Goal: Task Accomplishment & Management: Use online tool/utility

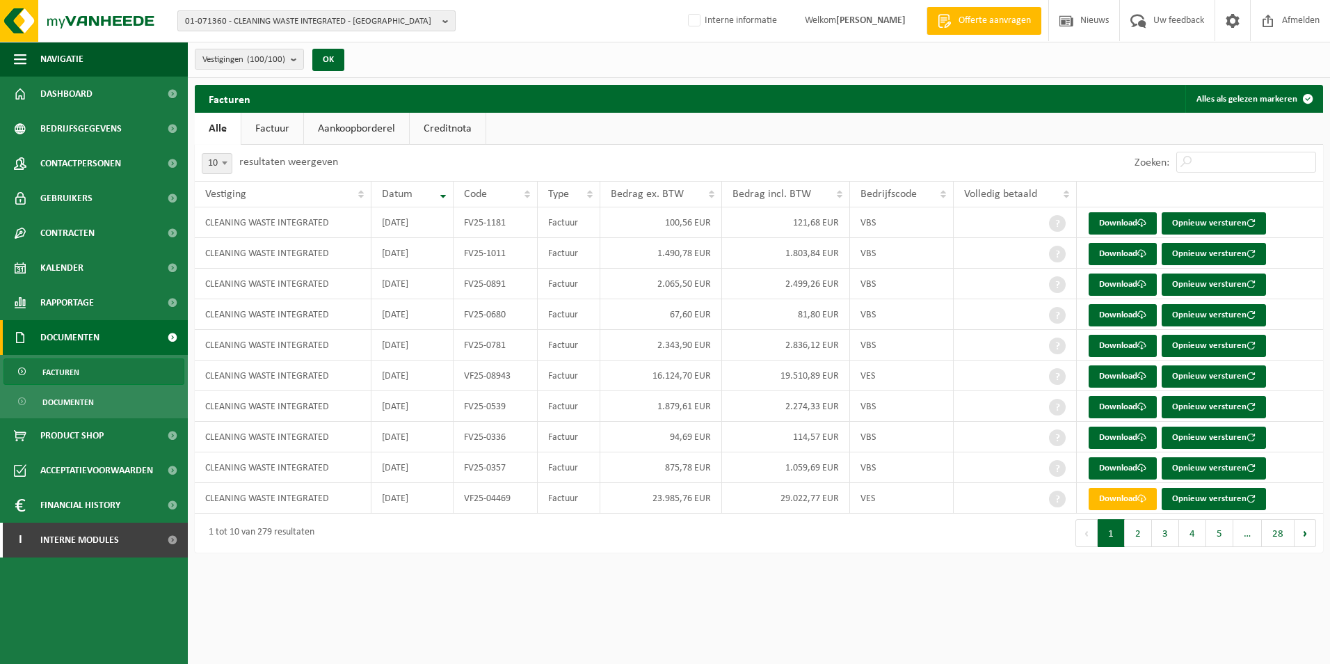
click at [257, 25] on span "01-071360 - CLEANING WASTE INTEGRATED - SAINT-GHISLAIN" at bounding box center [311, 21] width 252 height 21
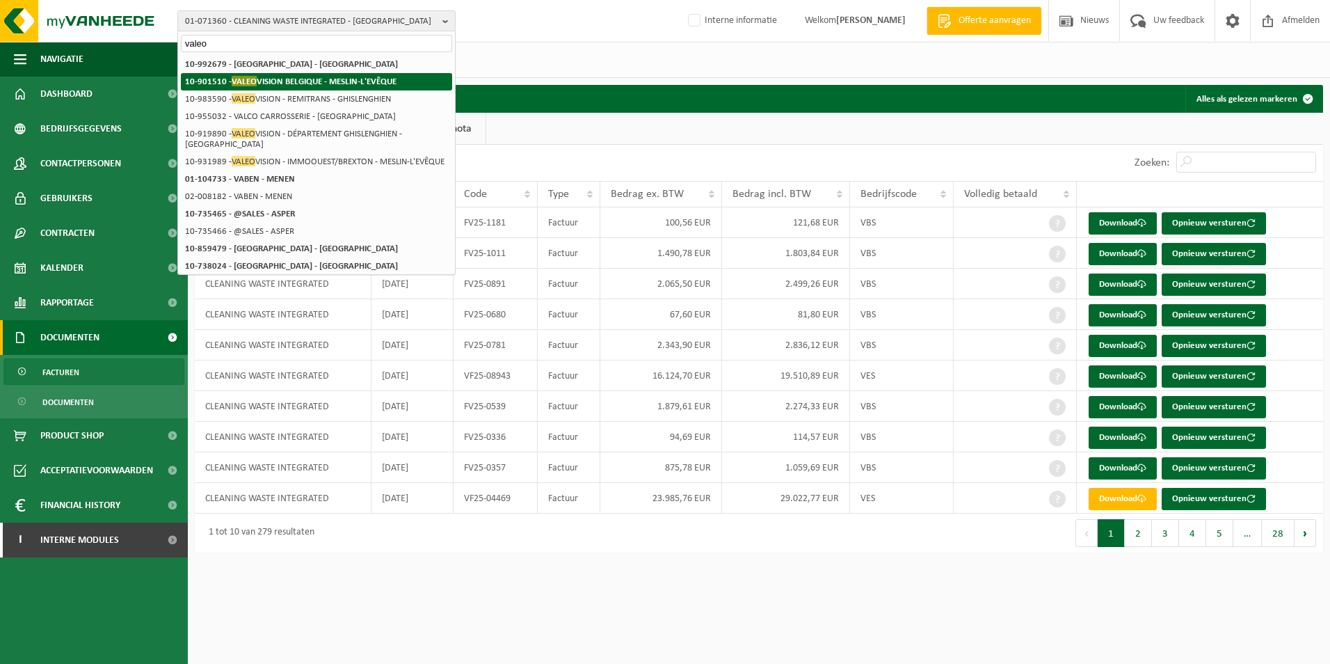
type input "valeo"
click at [291, 83] on strong "10-901510 - VALEO VISION BELGIQUE - MESLIN-L'EVÊQUE" at bounding box center [290, 81] width 211 height 10
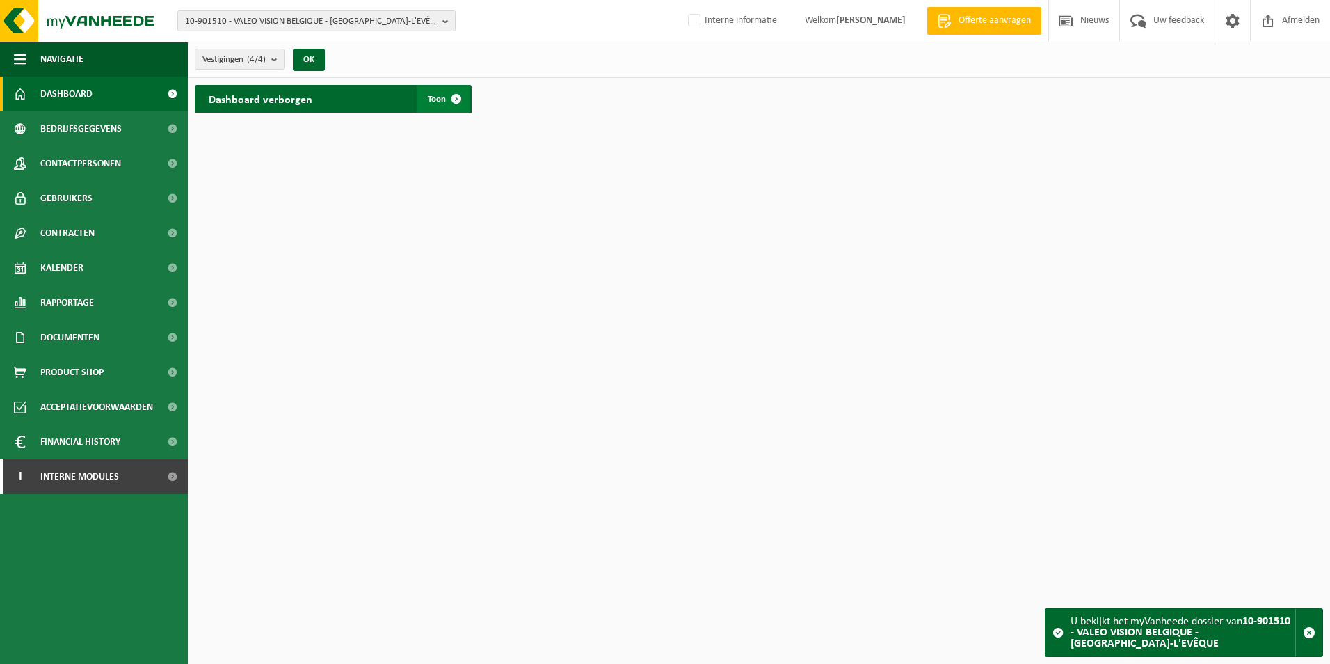
click at [437, 102] on span "Toon" at bounding box center [437, 99] width 18 height 9
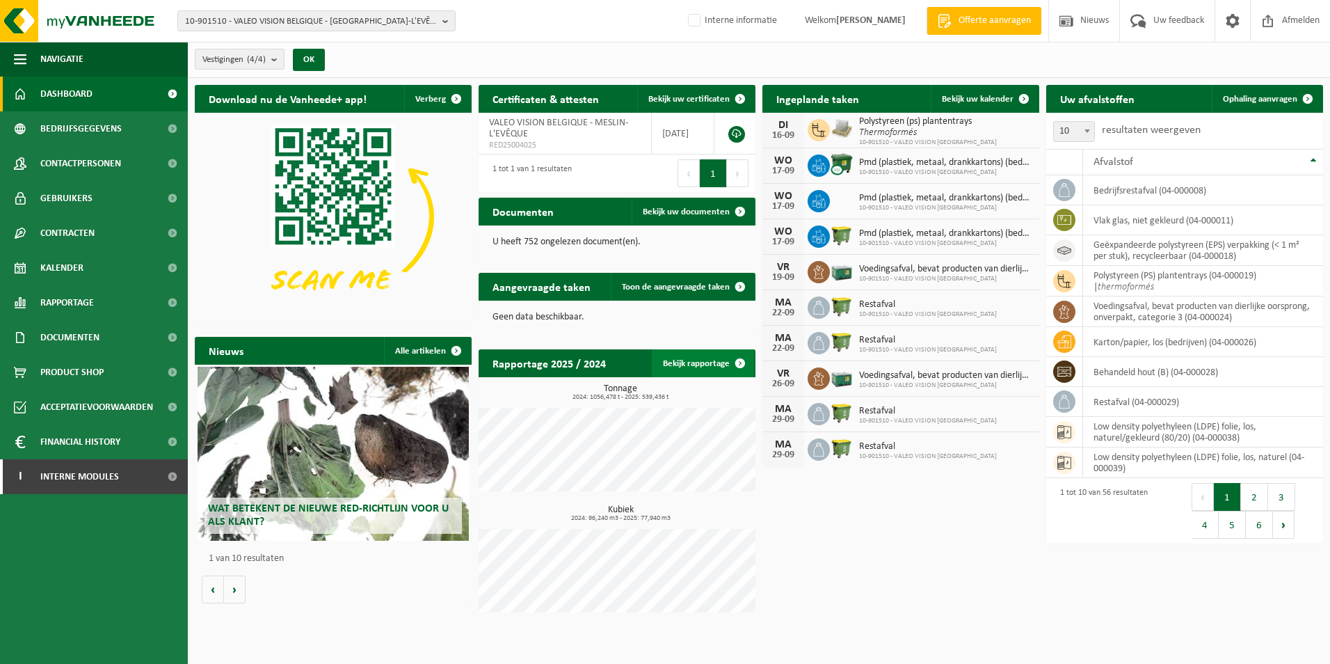
click at [702, 358] on link "Bekijk rapportage" at bounding box center [703, 363] width 102 height 28
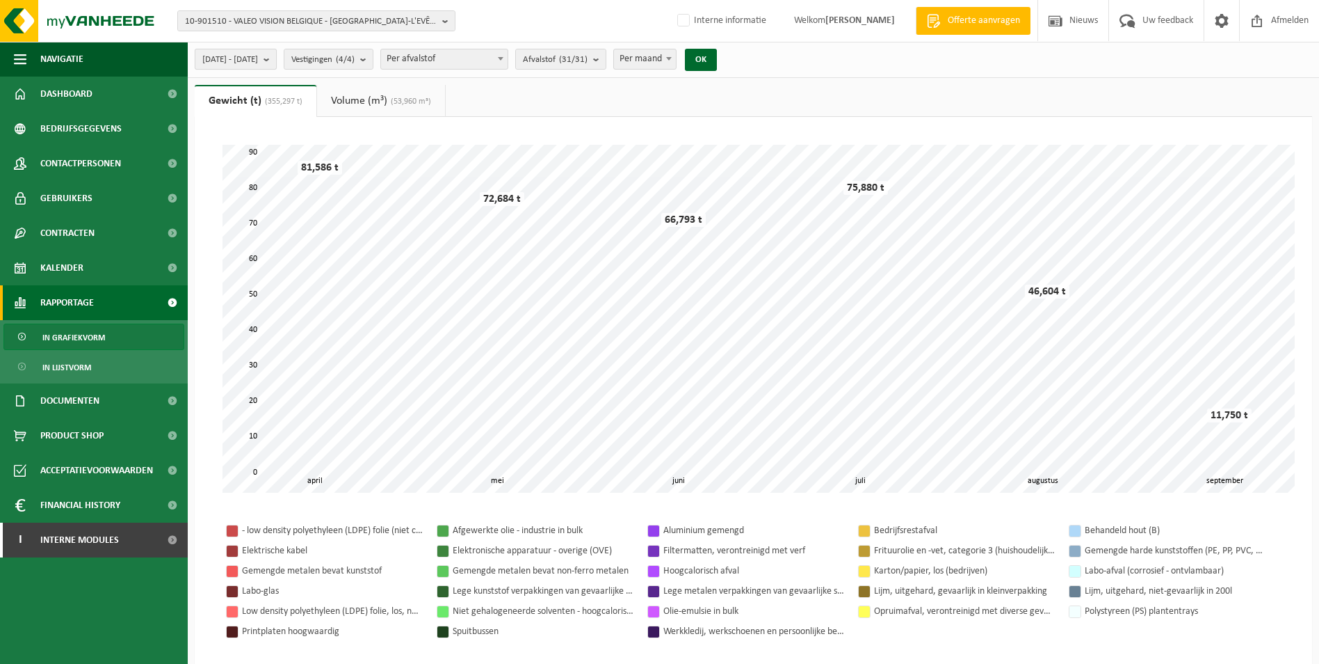
click at [258, 65] on span "2025-04-01 - 2025-09-16" at bounding box center [230, 59] width 56 height 21
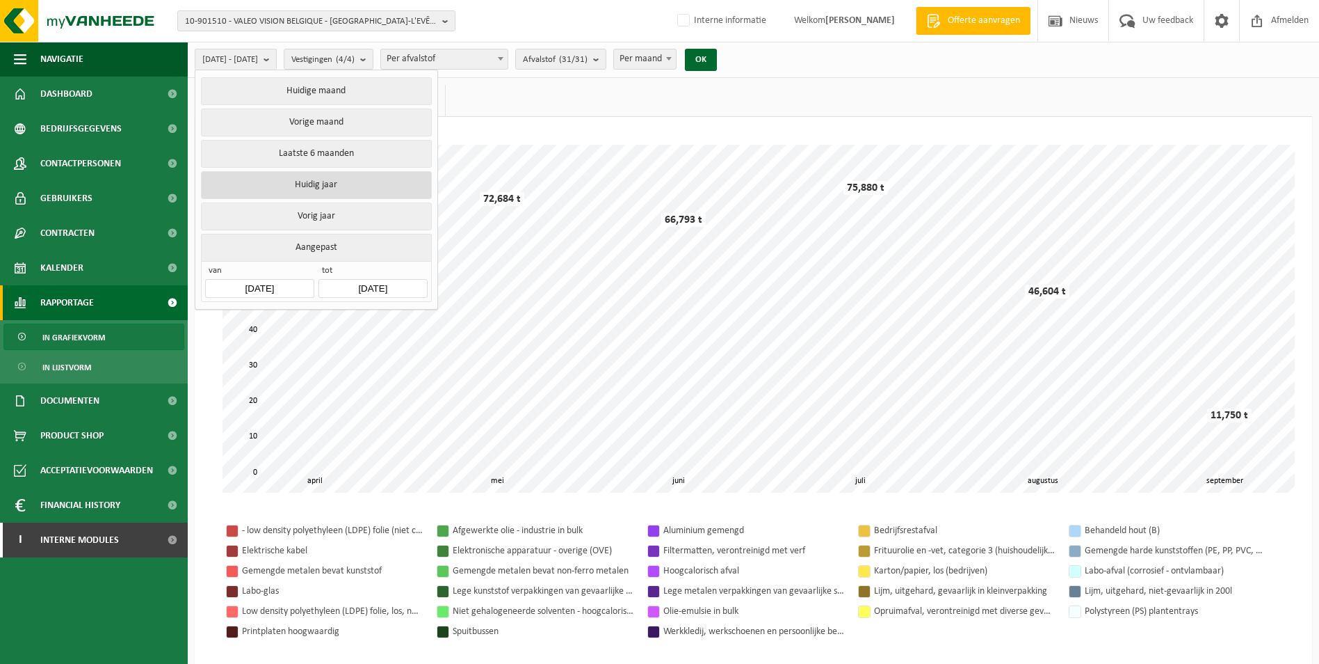
click at [302, 186] on button "Huidig jaar" at bounding box center [316, 185] width 230 height 28
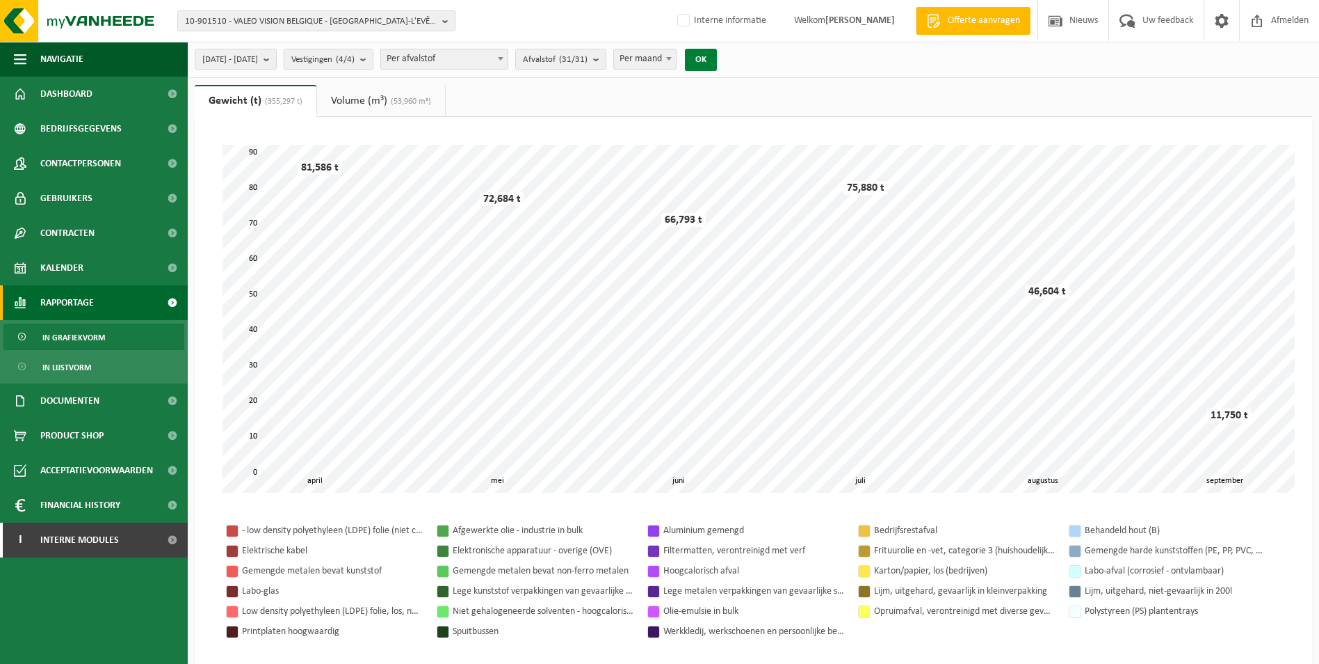
click at [717, 52] on button "OK" at bounding box center [701, 60] width 32 height 22
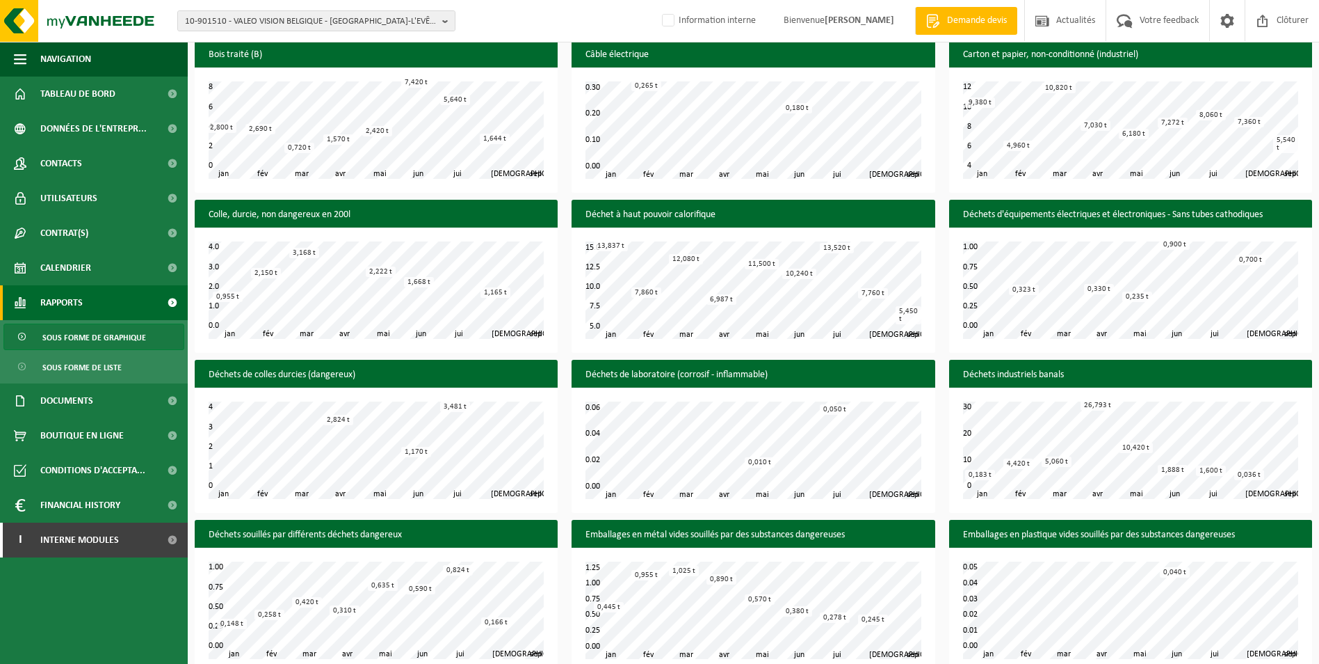
scroll to position [904, 0]
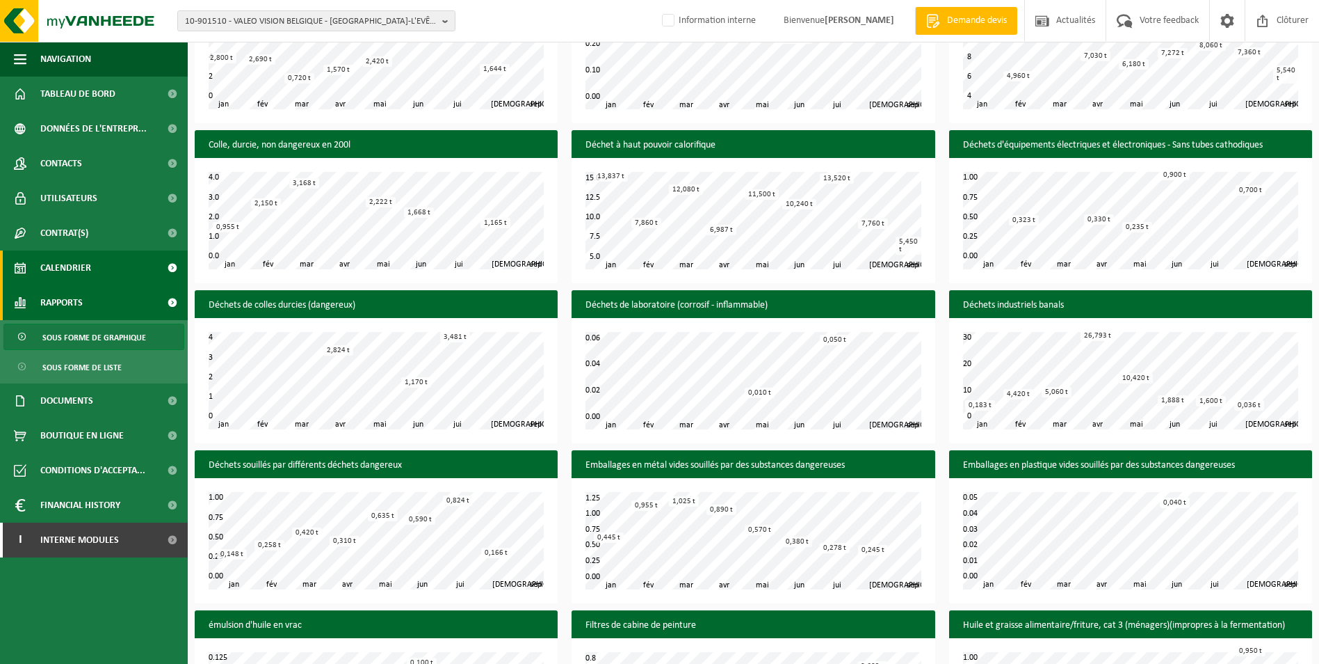
click at [96, 272] on link "Calendrier" at bounding box center [94, 267] width 188 height 35
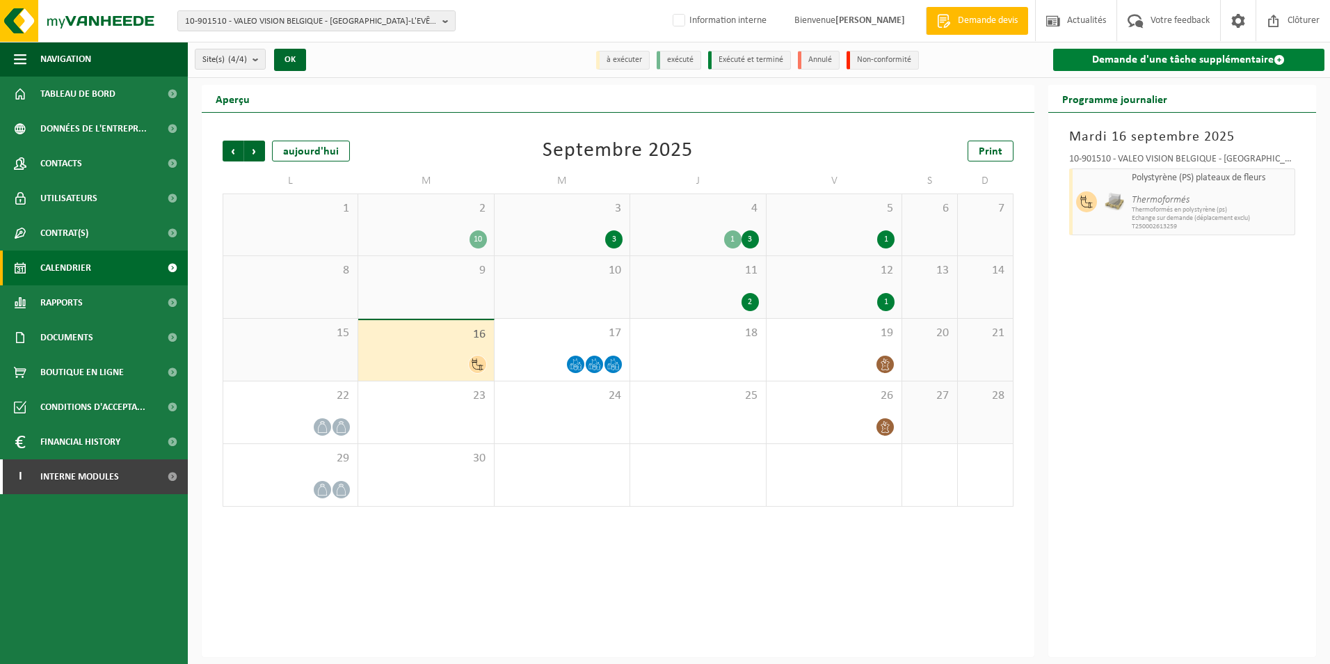
click at [1228, 63] on link "Demande d'une tâche supplémentaire" at bounding box center [1189, 60] width 272 height 22
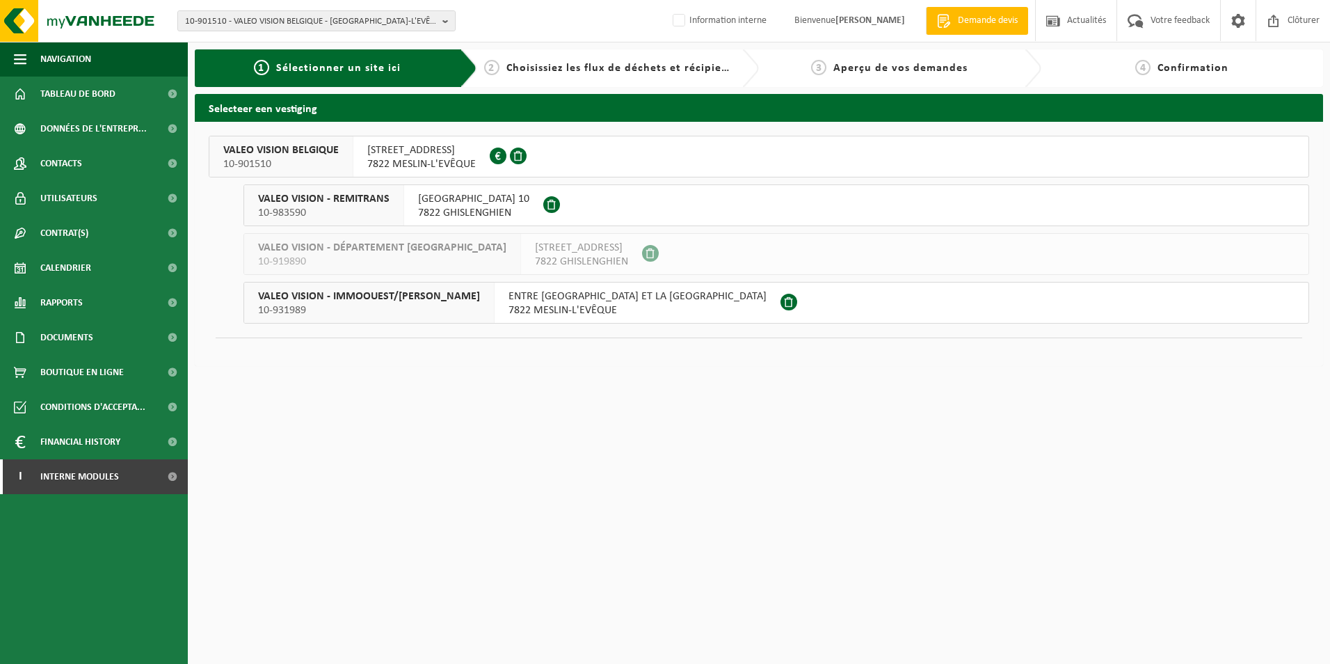
click at [443, 170] on span "7822 MESLIN-L'EVÊQUE" at bounding box center [421, 164] width 109 height 14
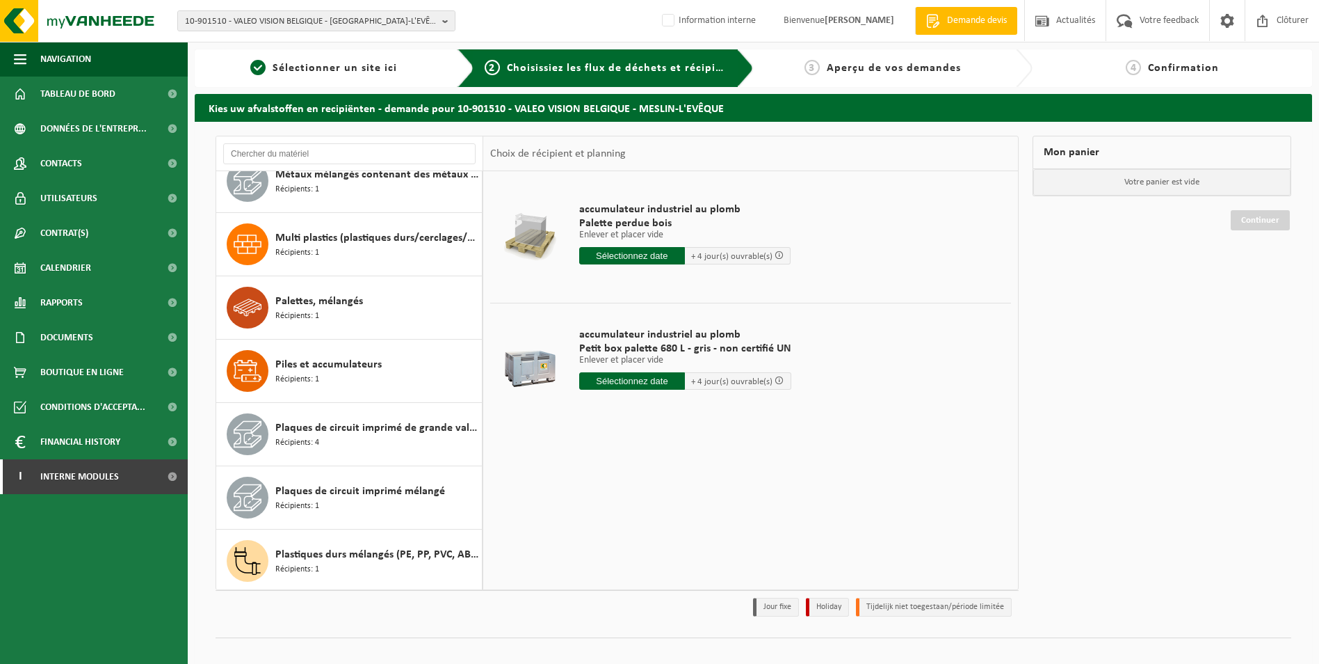
scroll to position [2087, 0]
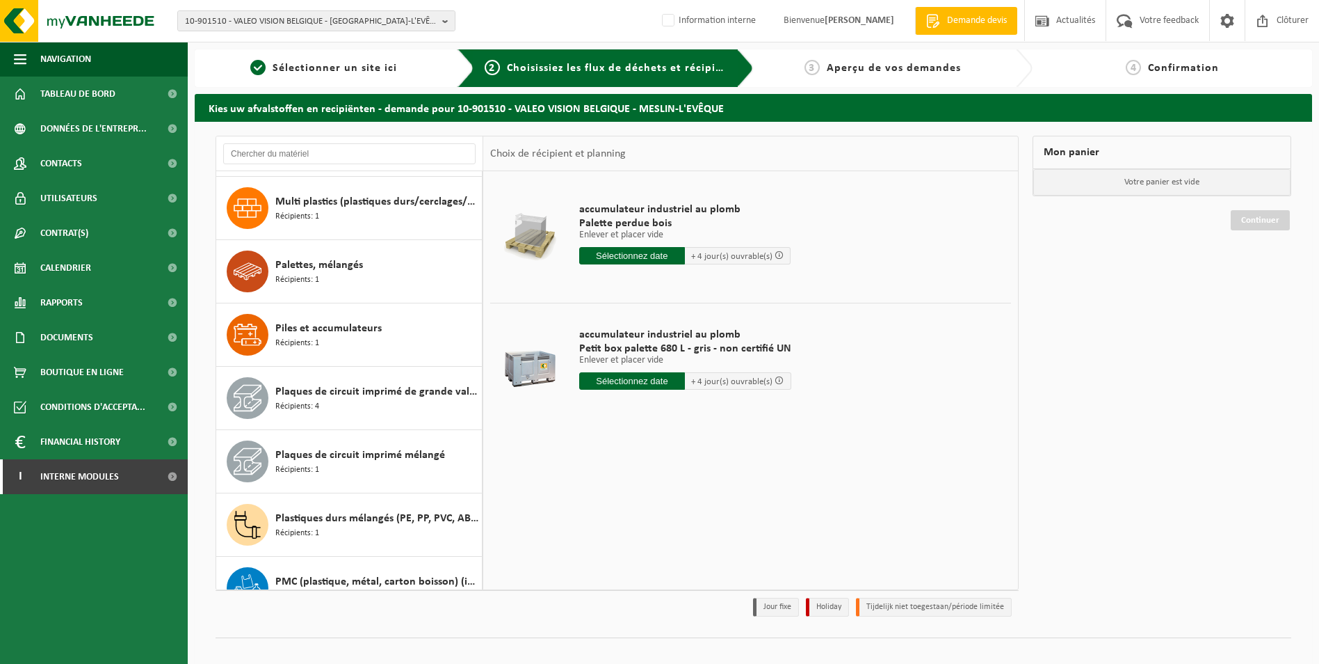
click at [364, 314] on div "Piles et accumulateurs Récipients: 1" at bounding box center [376, 335] width 203 height 42
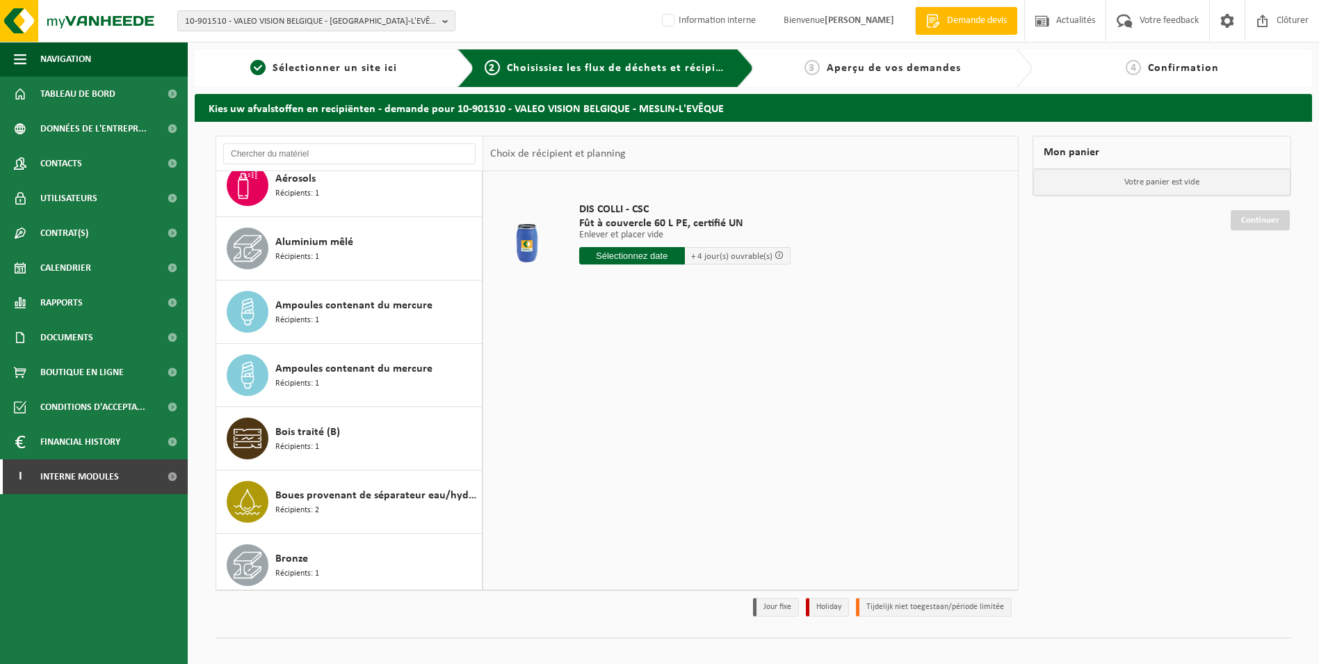
scroll to position [0, 0]
